Goal: Use online tool/utility: Utilize a website feature to perform a specific function

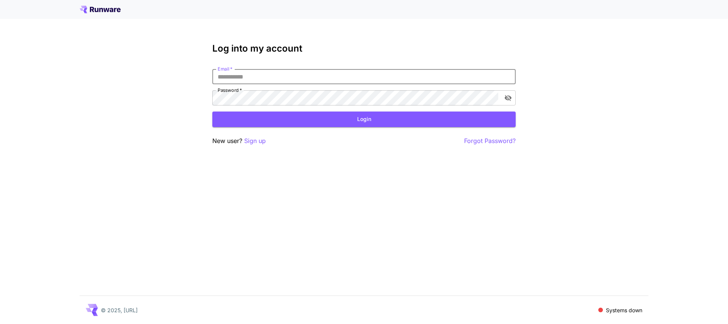
click at [335, 77] on input "Email   *" at bounding box center [363, 76] width 303 height 15
type input "**********"
click button "Login" at bounding box center [363, 119] width 303 height 16
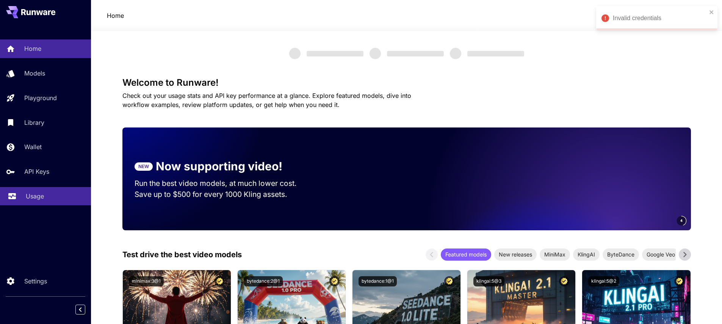
click at [39, 196] on p "Usage" at bounding box center [35, 195] width 18 height 9
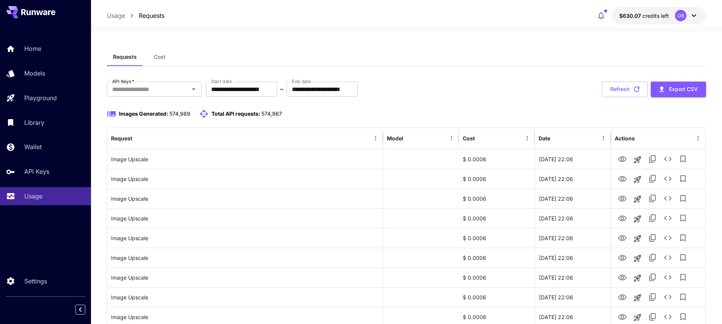
click at [156, 60] on span "Cost" at bounding box center [160, 56] width 12 height 7
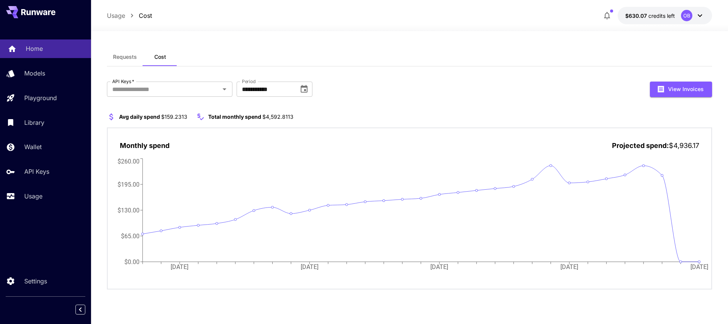
click at [27, 48] on p "Home" at bounding box center [34, 48] width 17 height 9
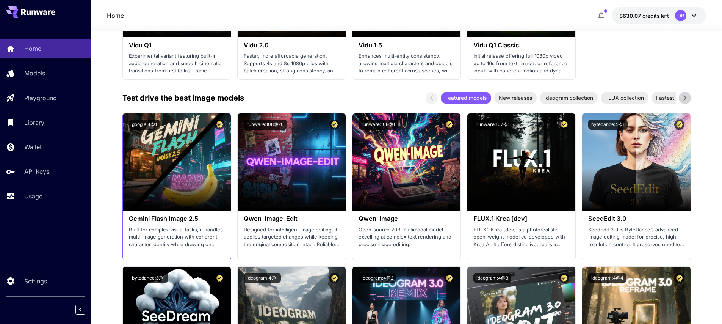
scroll to position [732, 0]
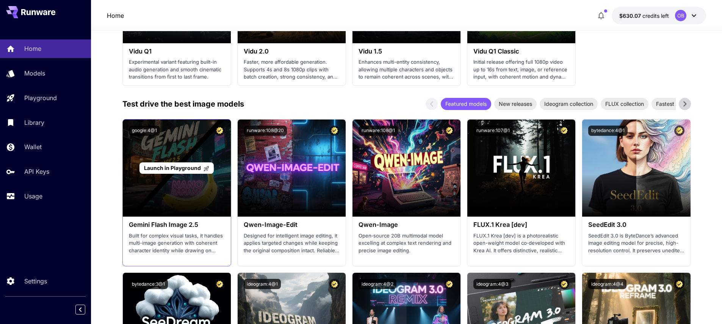
click at [181, 167] on span "Launch in Playground" at bounding box center [172, 168] width 57 height 6
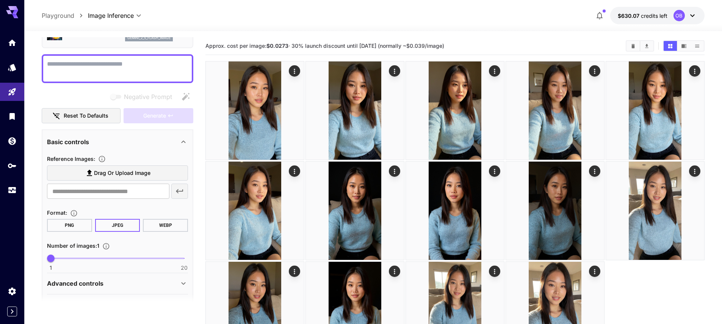
scroll to position [69, 0]
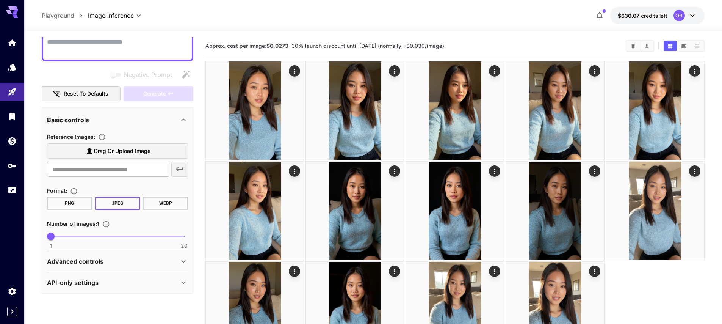
click at [134, 270] on div "Advanced controls" at bounding box center [117, 261] width 141 height 18
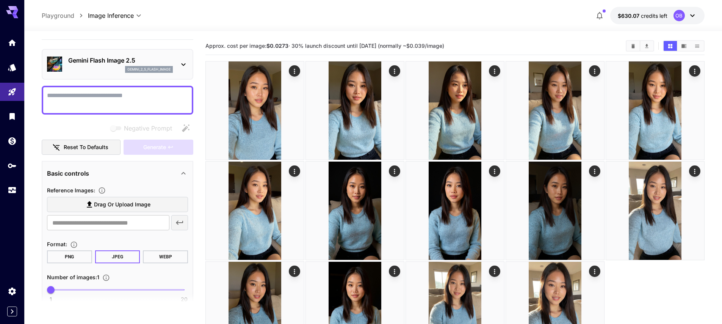
scroll to position [0, 0]
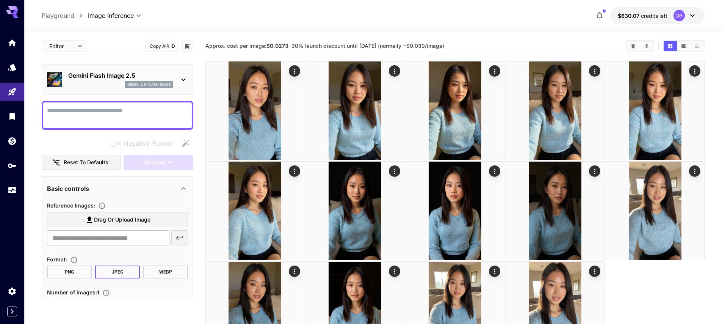
drag, startPoint x: 121, startPoint y: 119, endPoint x: 126, endPoint y: 122, distance: 6.1
click at [121, 119] on textarea "Negative Prompt" at bounding box center [117, 115] width 141 height 18
click at [163, 160] on span "Generate" at bounding box center [154, 162] width 23 height 9
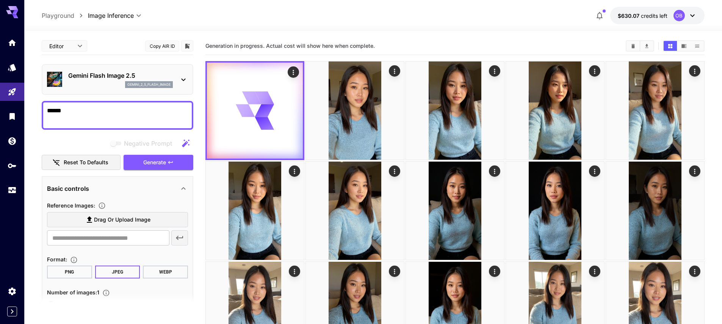
click at [89, 110] on textarea "******" at bounding box center [117, 115] width 141 height 18
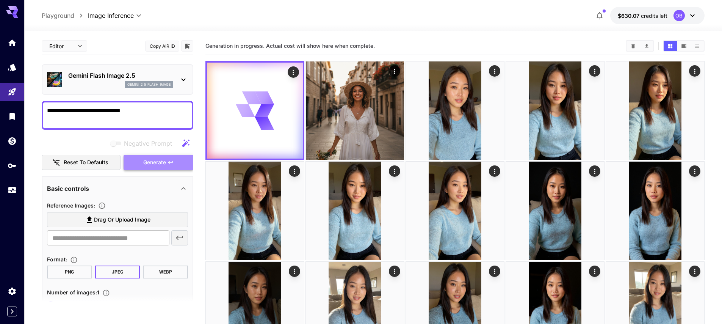
click at [152, 166] on span "Generate" at bounding box center [154, 162] width 23 height 9
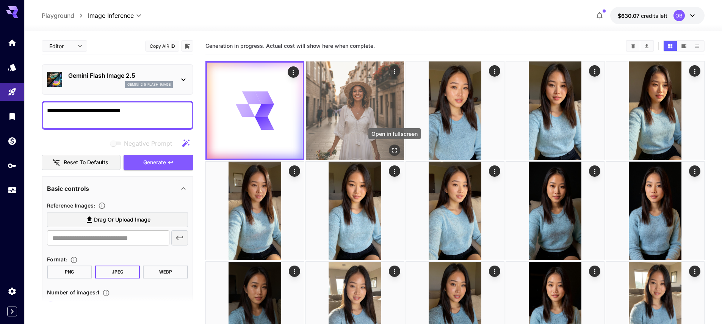
click at [392, 149] on icon "Open in fullscreen" at bounding box center [394, 150] width 5 height 5
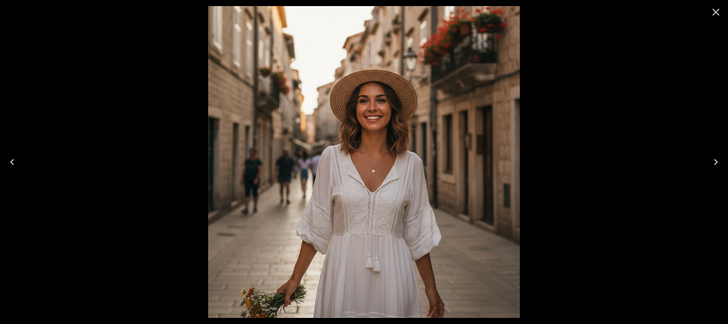
click at [712, 14] on icon "Close" at bounding box center [716, 12] width 12 height 12
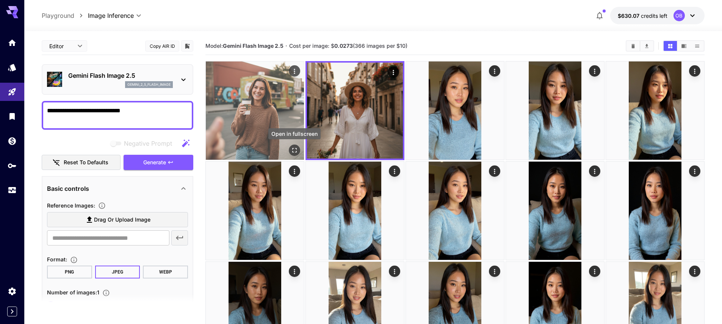
click at [297, 150] on icon "Open in fullscreen" at bounding box center [295, 150] width 8 height 8
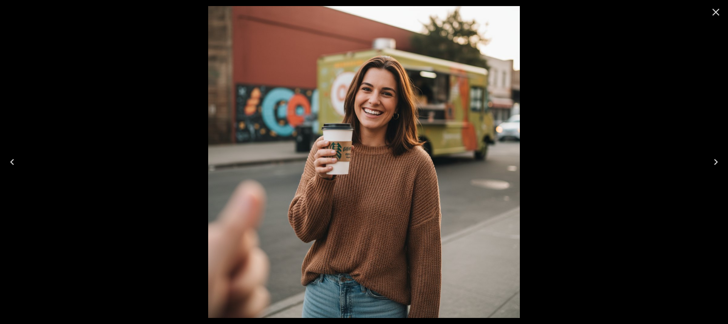
click at [710, 13] on icon "Close" at bounding box center [716, 12] width 12 height 12
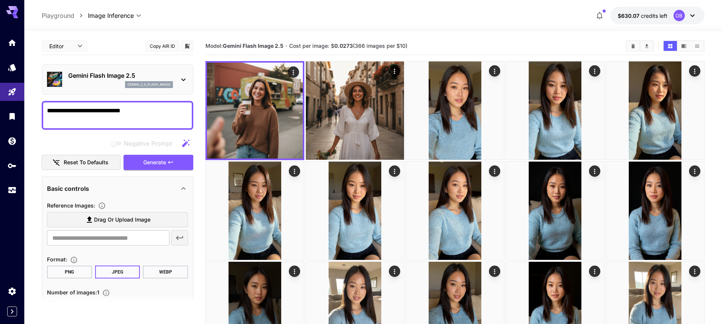
click at [154, 107] on textarea "**********" at bounding box center [117, 115] width 141 height 18
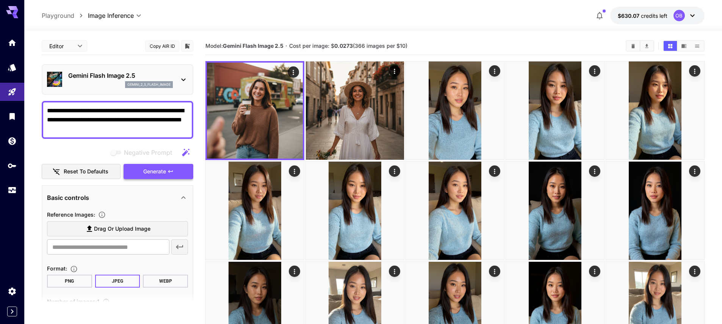
type textarea "**********"
click at [162, 169] on span "Generate" at bounding box center [154, 171] width 23 height 9
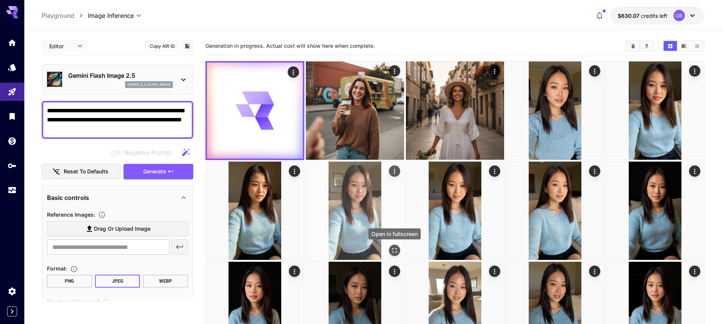
click at [396, 251] on icon "Open in fullscreen" at bounding box center [395, 250] width 8 height 8
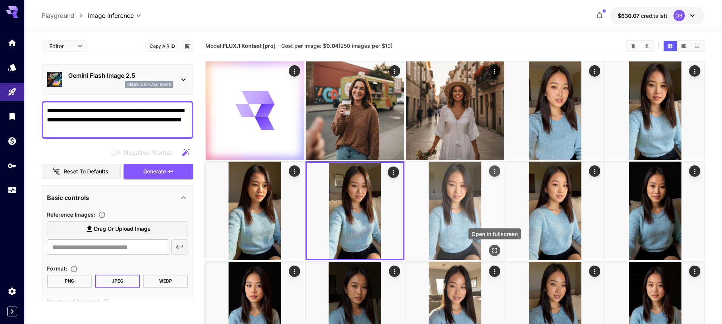
click at [495, 250] on icon "Open in fullscreen" at bounding box center [495, 250] width 8 height 8
